Goal: Task Accomplishment & Management: Manage account settings

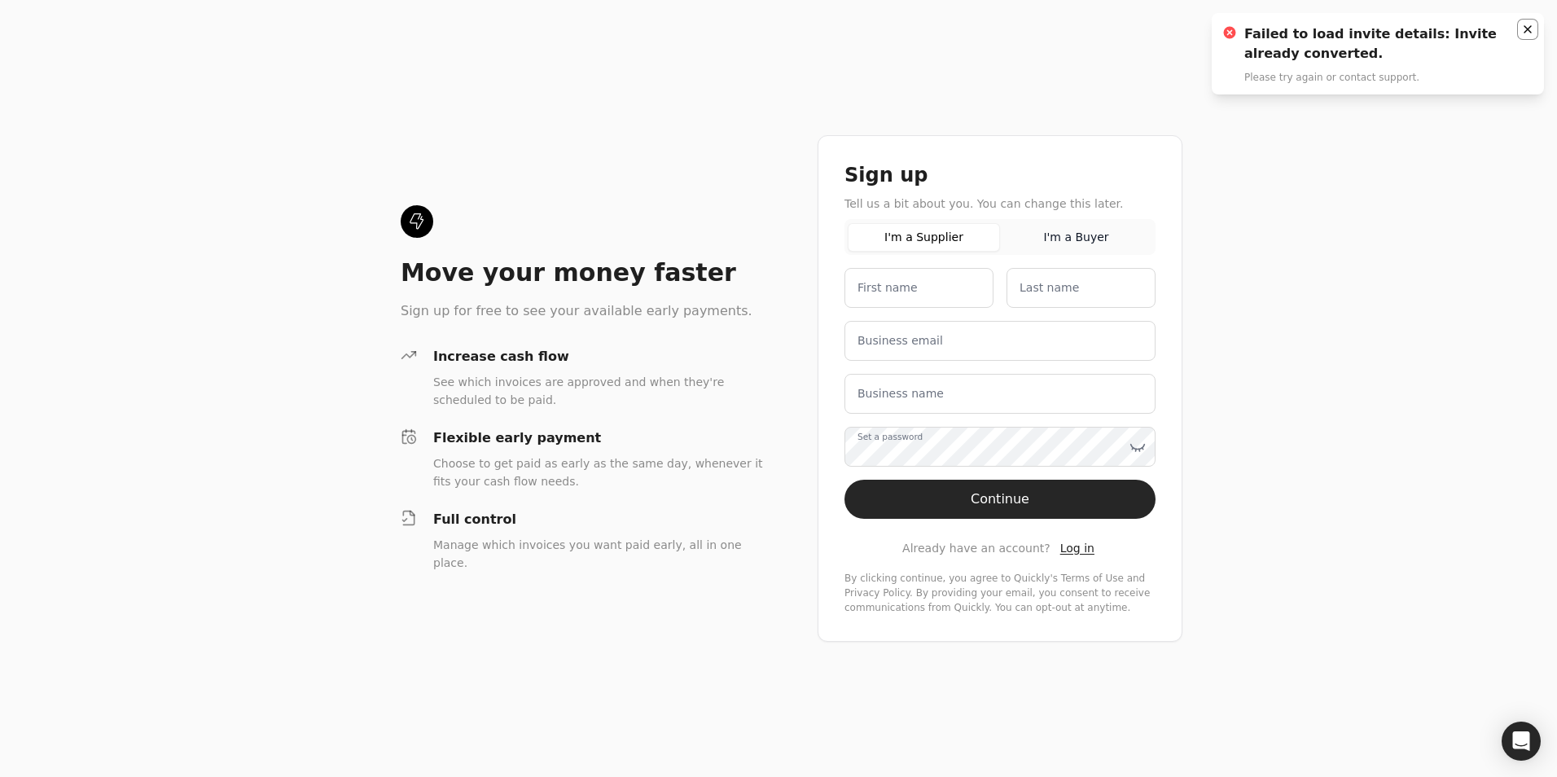
click at [1523, 23] on icon "Notifications (F8)" at bounding box center [1527, 29] width 13 height 13
click at [1060, 550] on span "Log in" at bounding box center [1077, 547] width 34 height 13
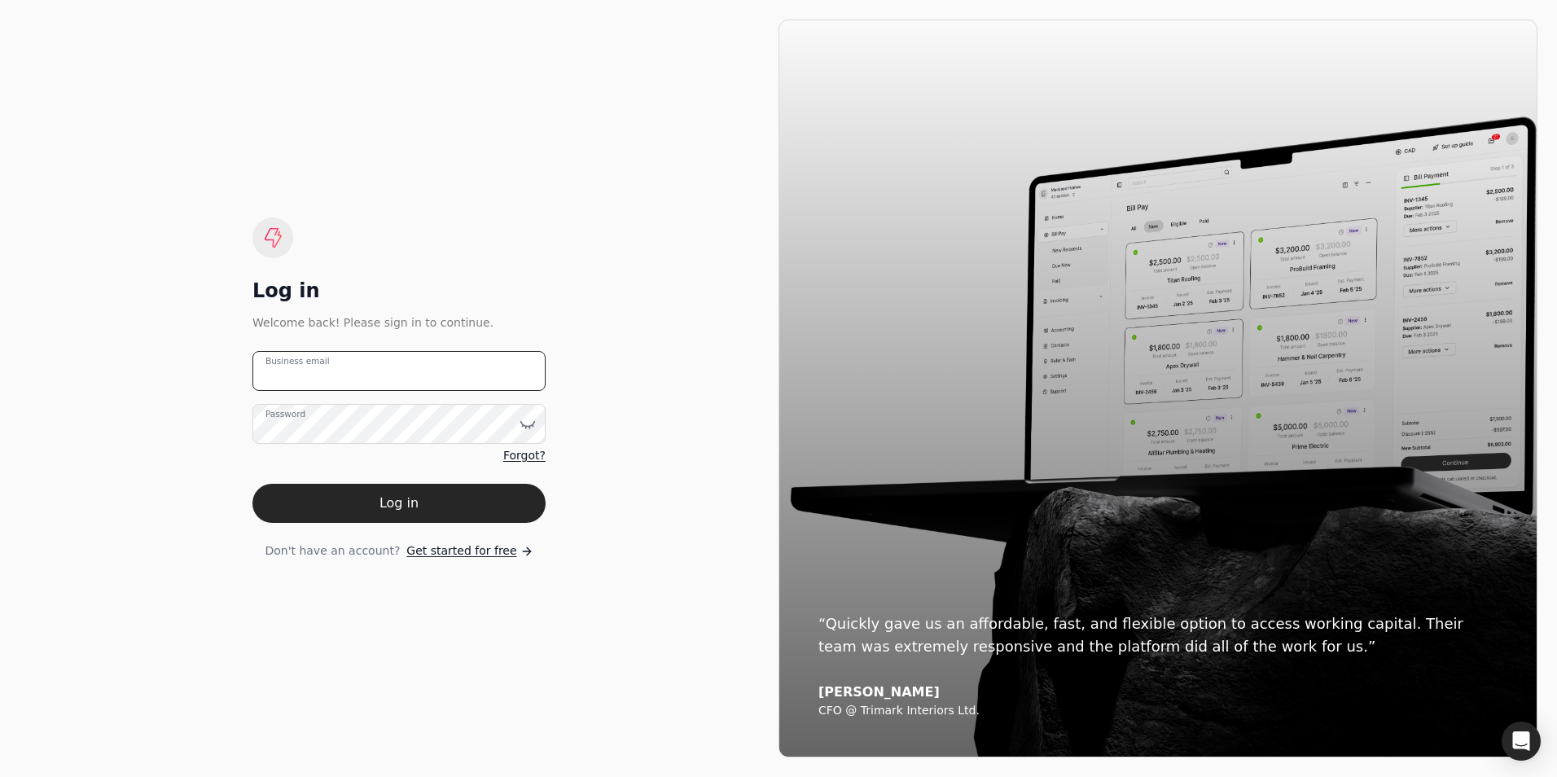
click at [349, 376] on email "Business email" at bounding box center [398, 371] width 293 height 40
type email "lisab@kippflores.com"
click at [252, 484] on button "Log in" at bounding box center [398, 503] width 293 height 39
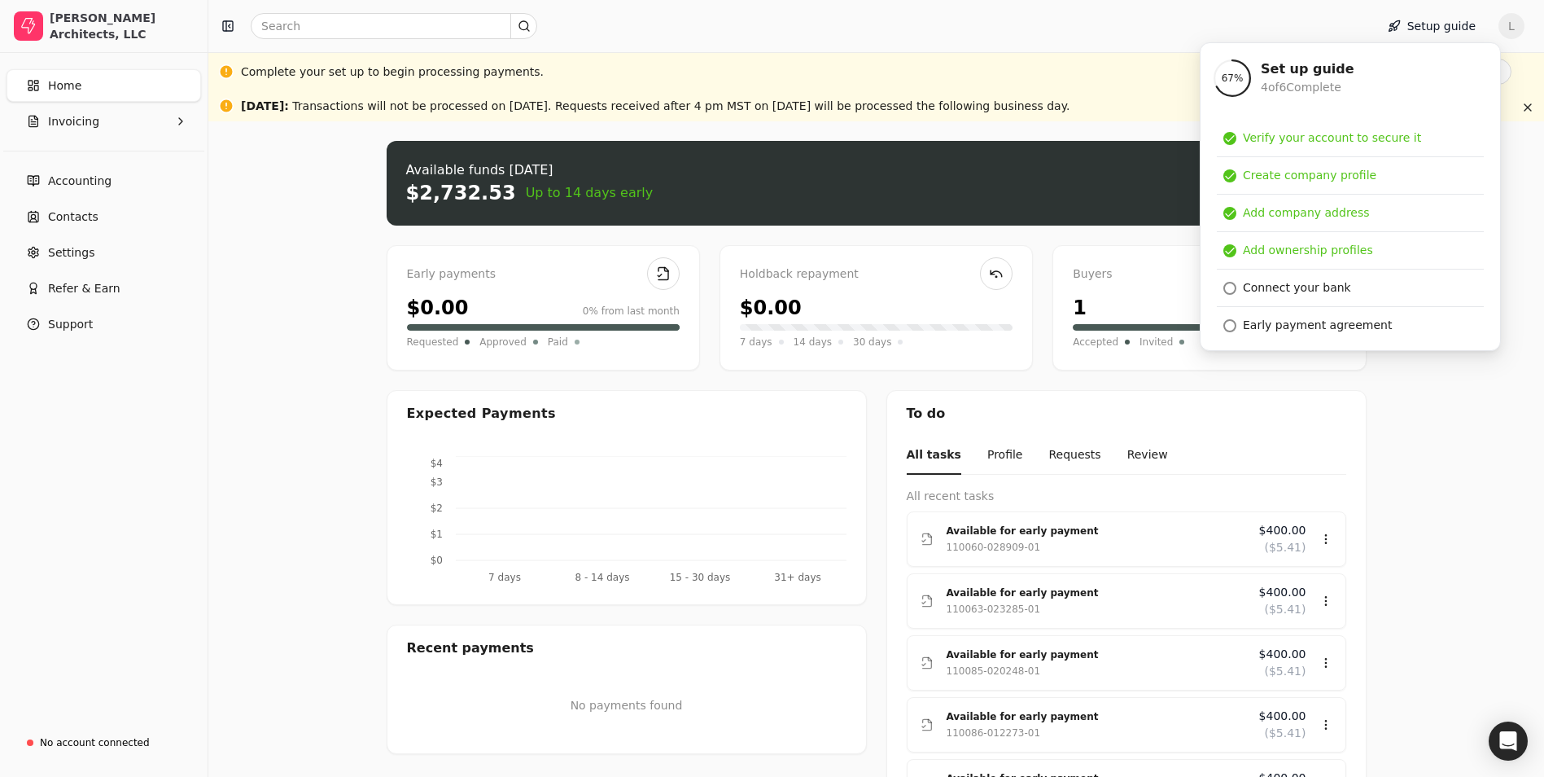
click at [1443, 513] on div "Upload file: Drag your invoice here to upload or browse for files Available fun…" at bounding box center [876, 503] width 1336 height 765
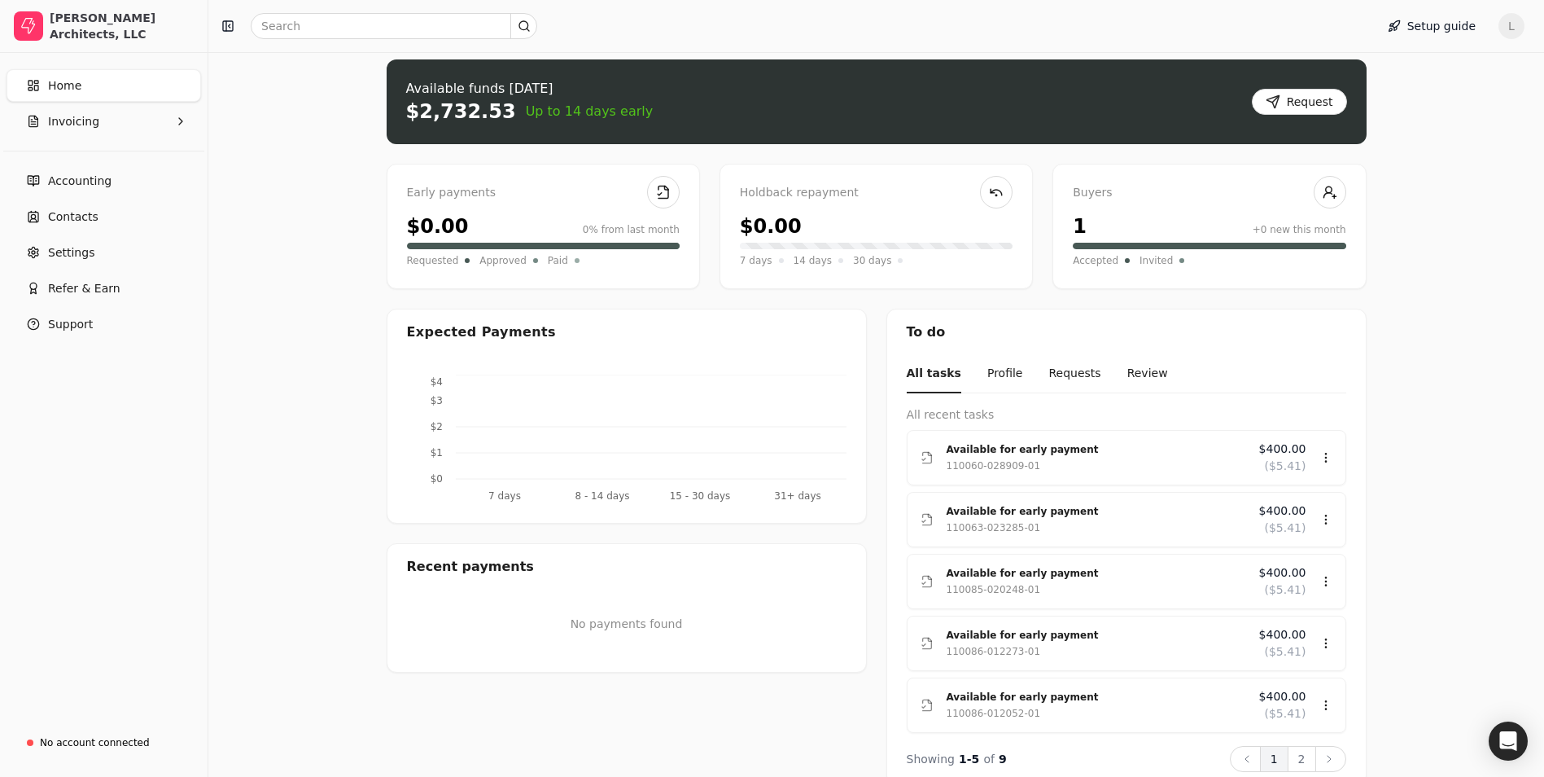
scroll to position [110, 0]
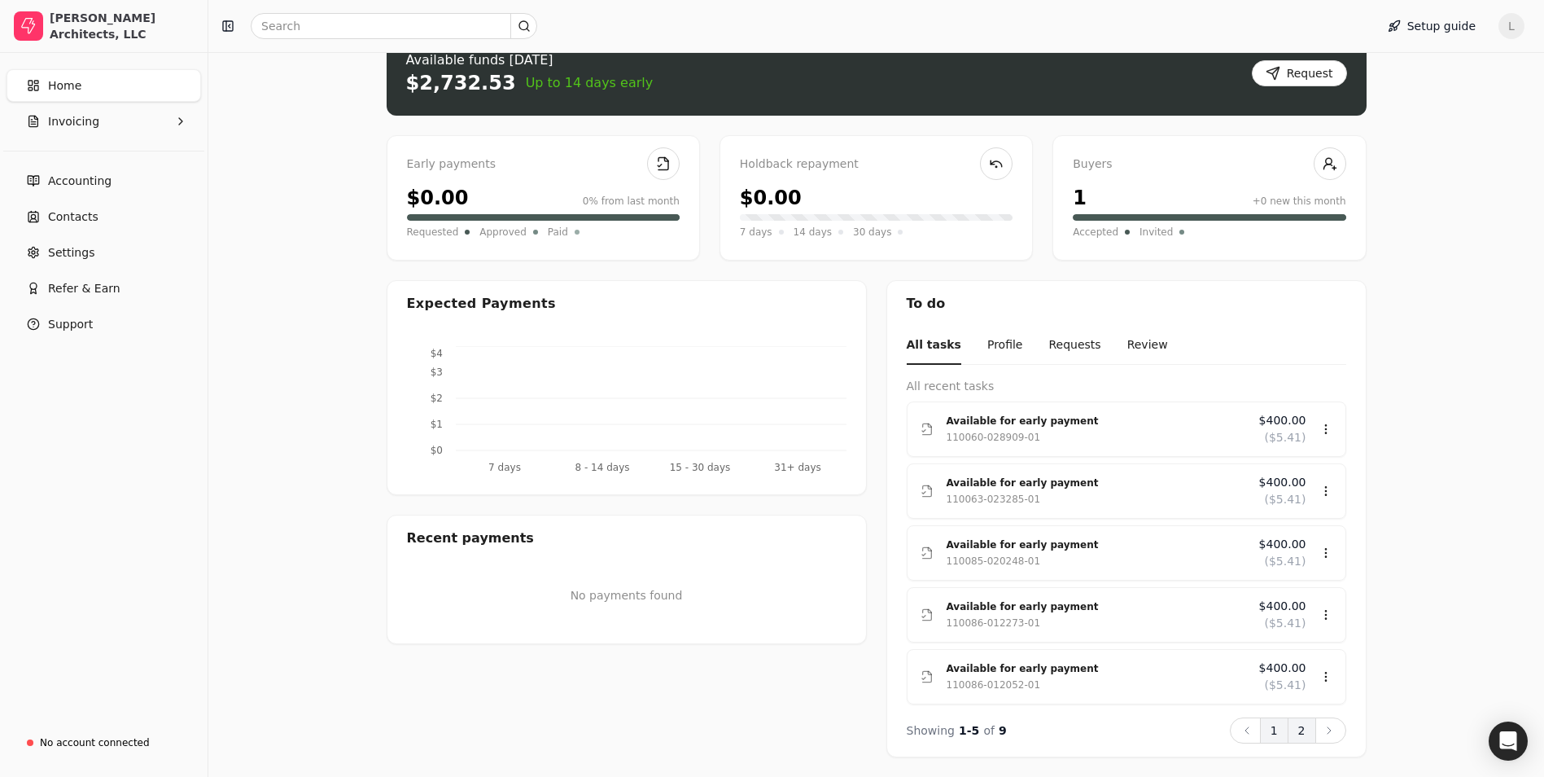
click at [1298, 729] on button "2" at bounding box center [1302, 730] width 28 height 26
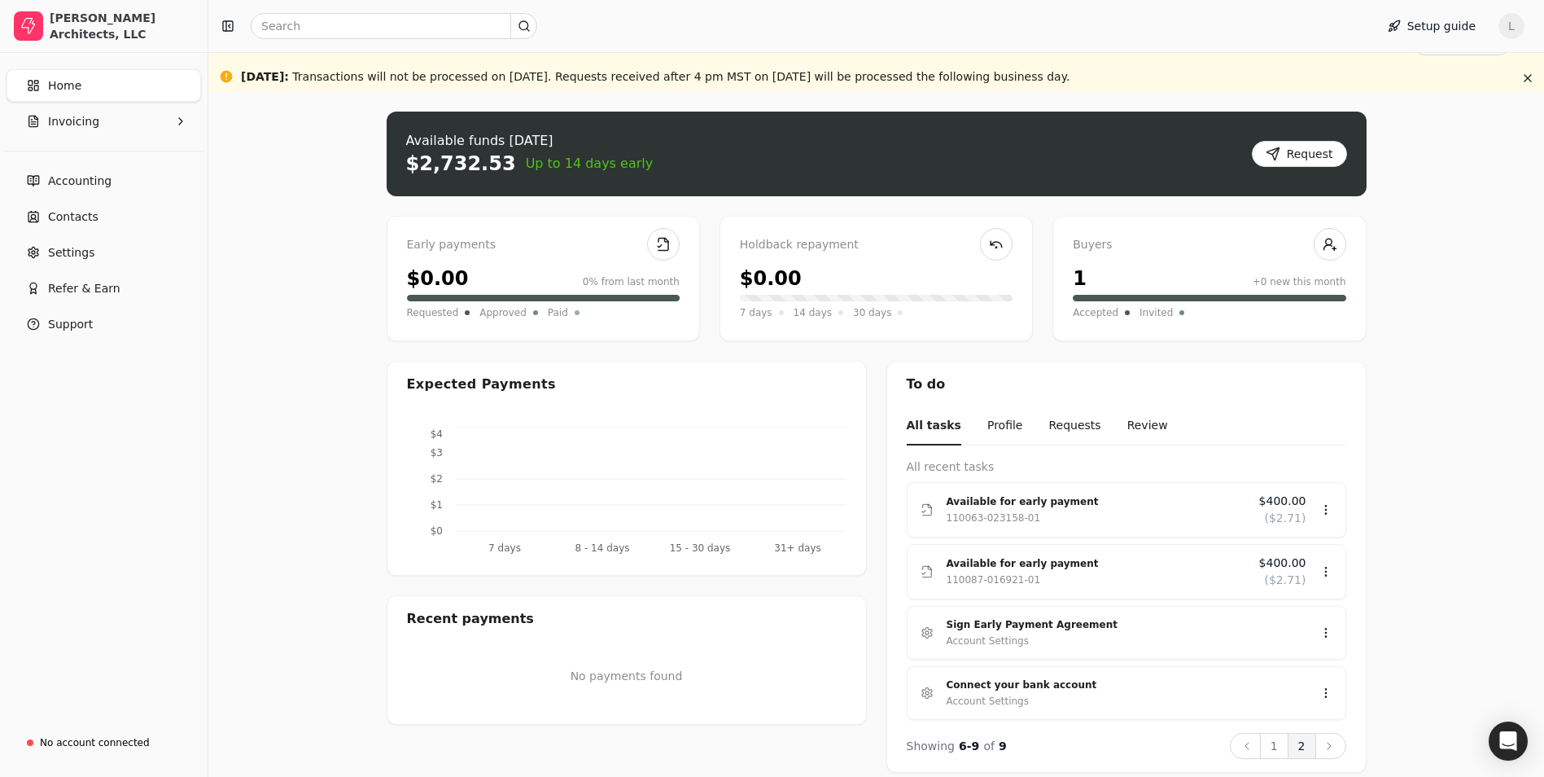
scroll to position [45, 0]
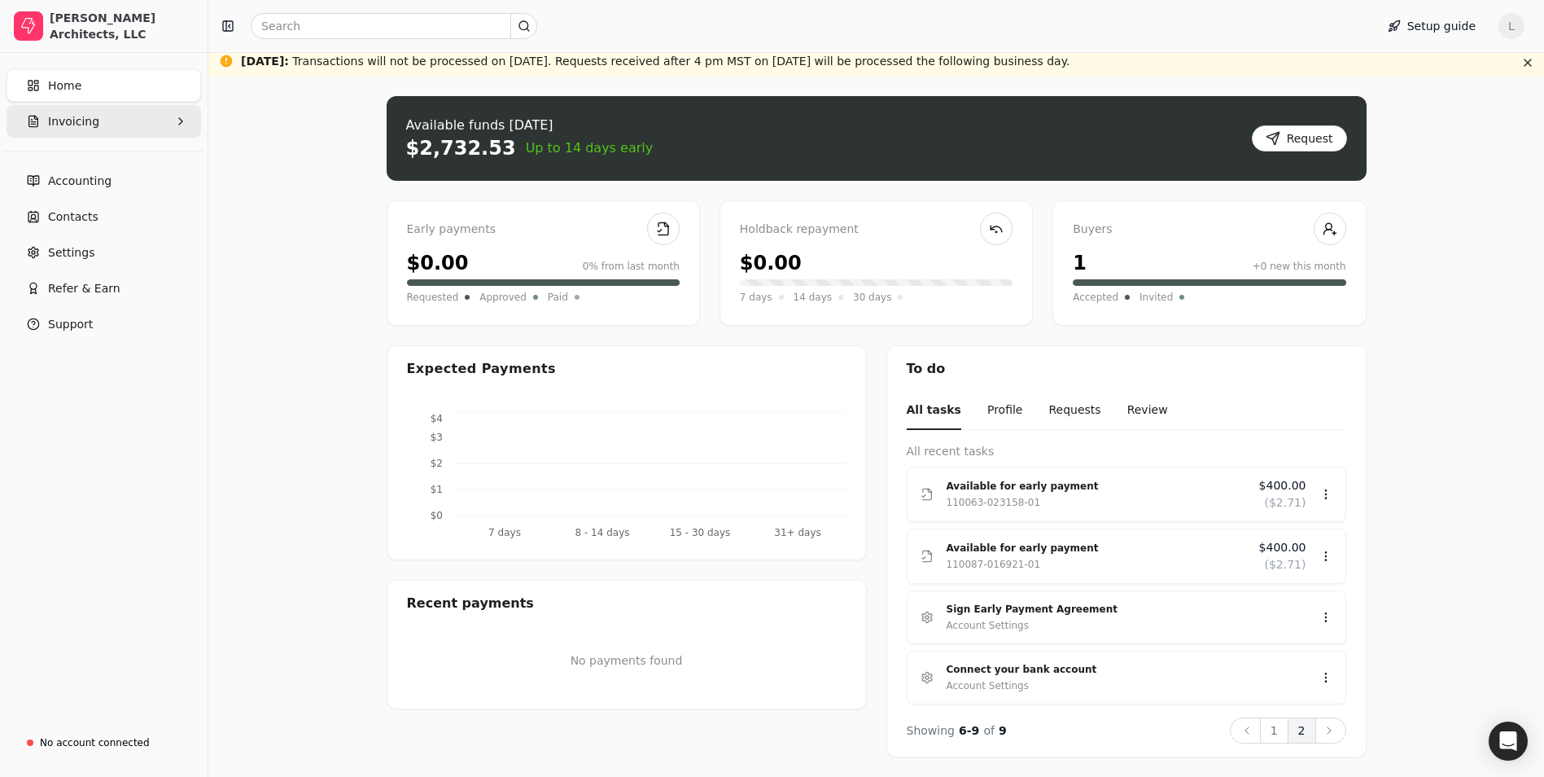
click at [60, 121] on span "Invoicing" at bounding box center [73, 121] width 51 height 17
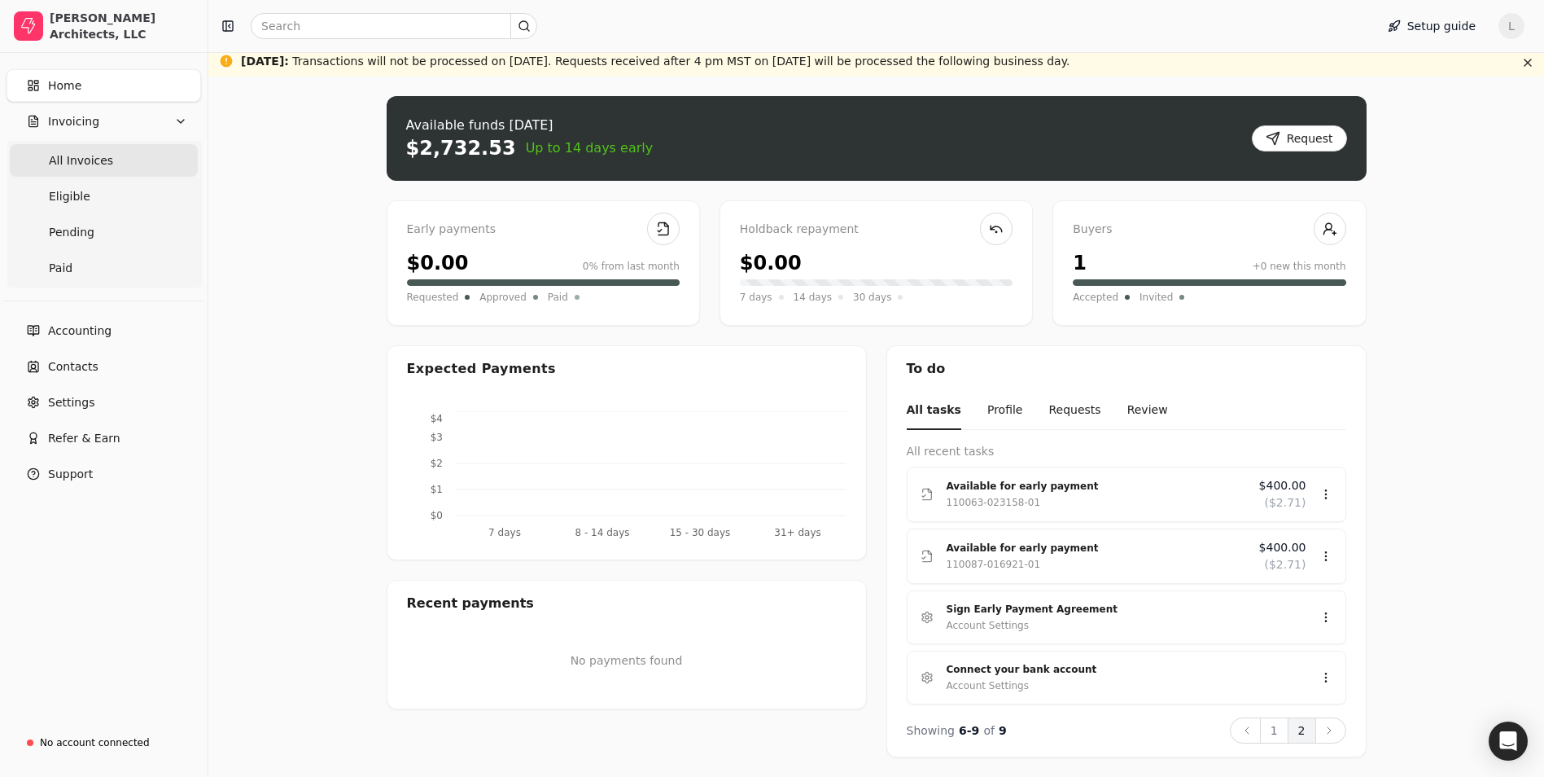
click at [74, 159] on span "All Invoices" at bounding box center [81, 160] width 64 height 17
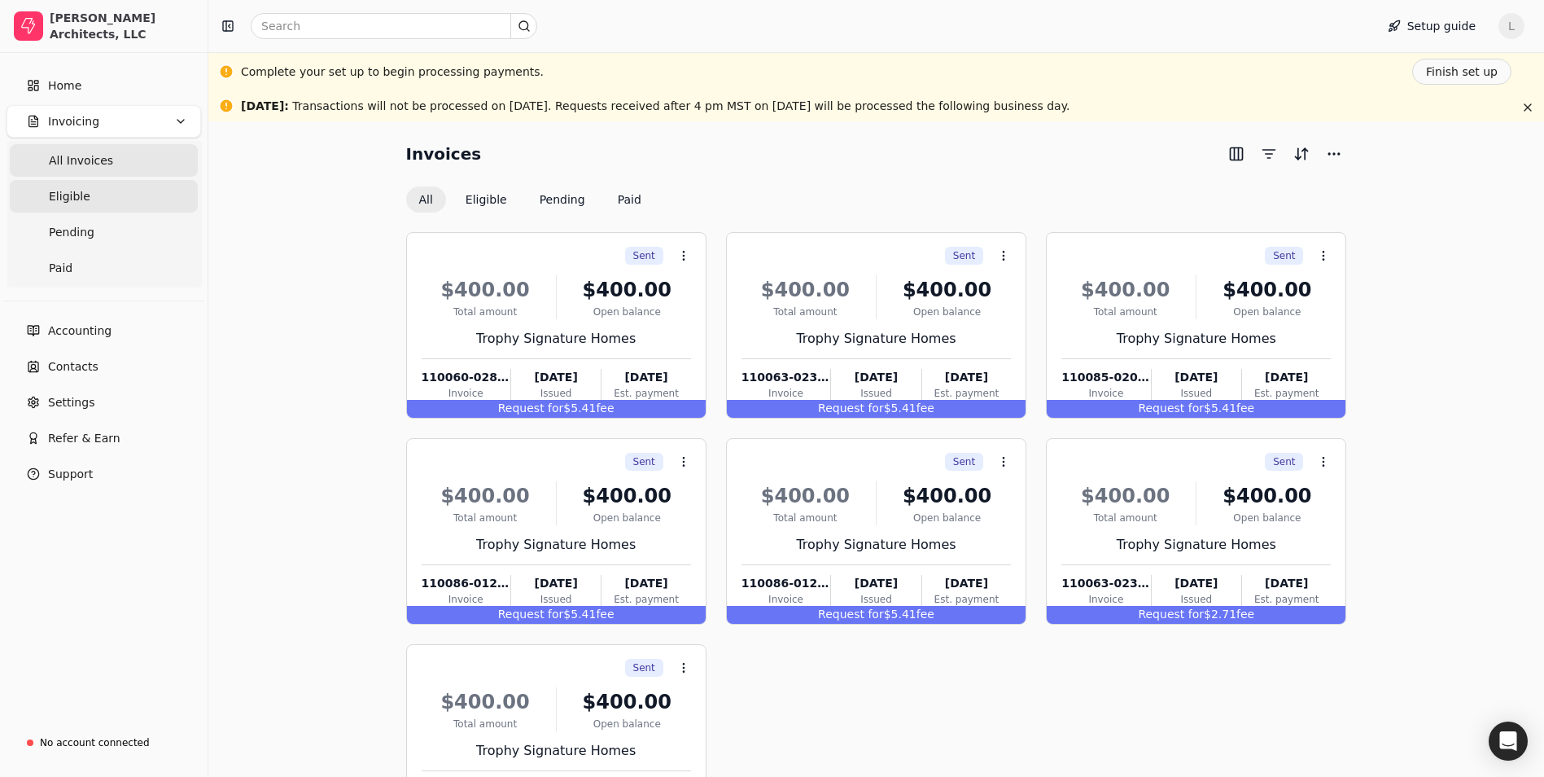
click at [72, 198] on span "Eligible" at bounding box center [70, 196] width 42 height 17
click at [482, 264] on div "Sent Context Menu Button" at bounding box center [554, 257] width 273 height 28
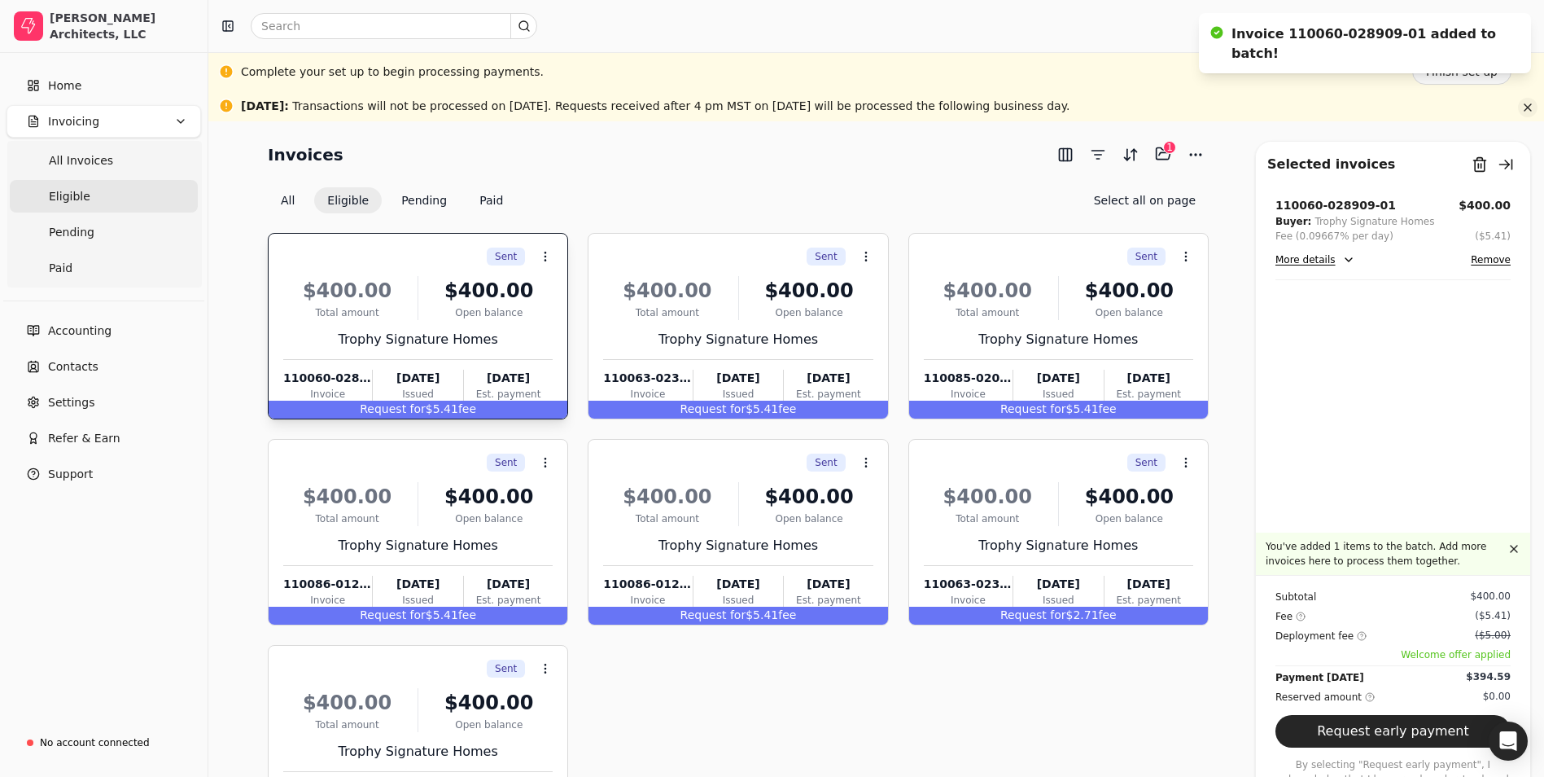
click at [1524, 110] on button "button" at bounding box center [1528, 108] width 20 height 20
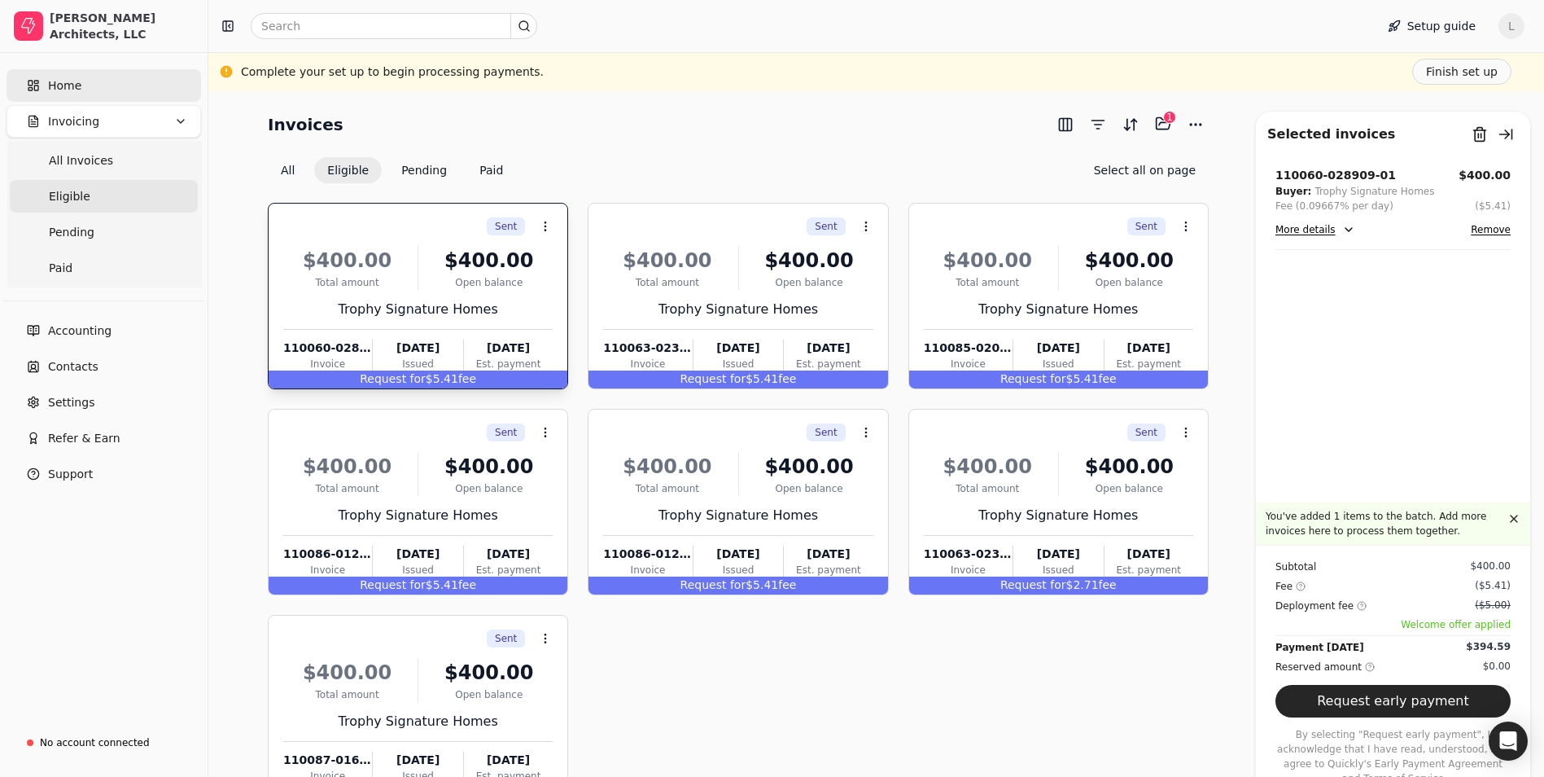
click at [77, 90] on span "Home" at bounding box center [64, 85] width 33 height 17
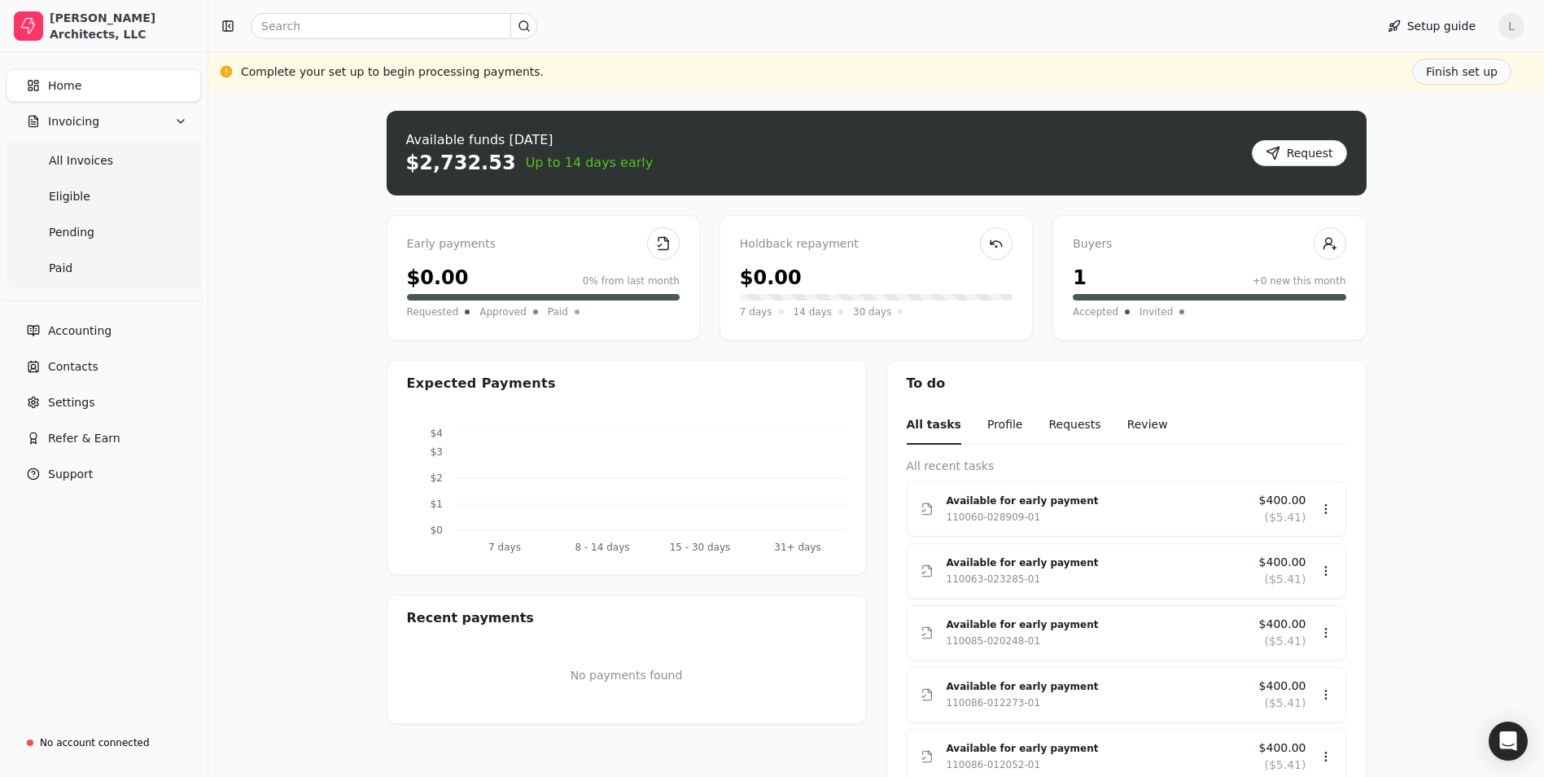
click at [1524, 28] on span "L" at bounding box center [1512, 26] width 26 height 26
click at [1406, 119] on span "Sign Out" at bounding box center [1411, 122] width 49 height 17
